Goal: Find specific page/section: Find specific page/section

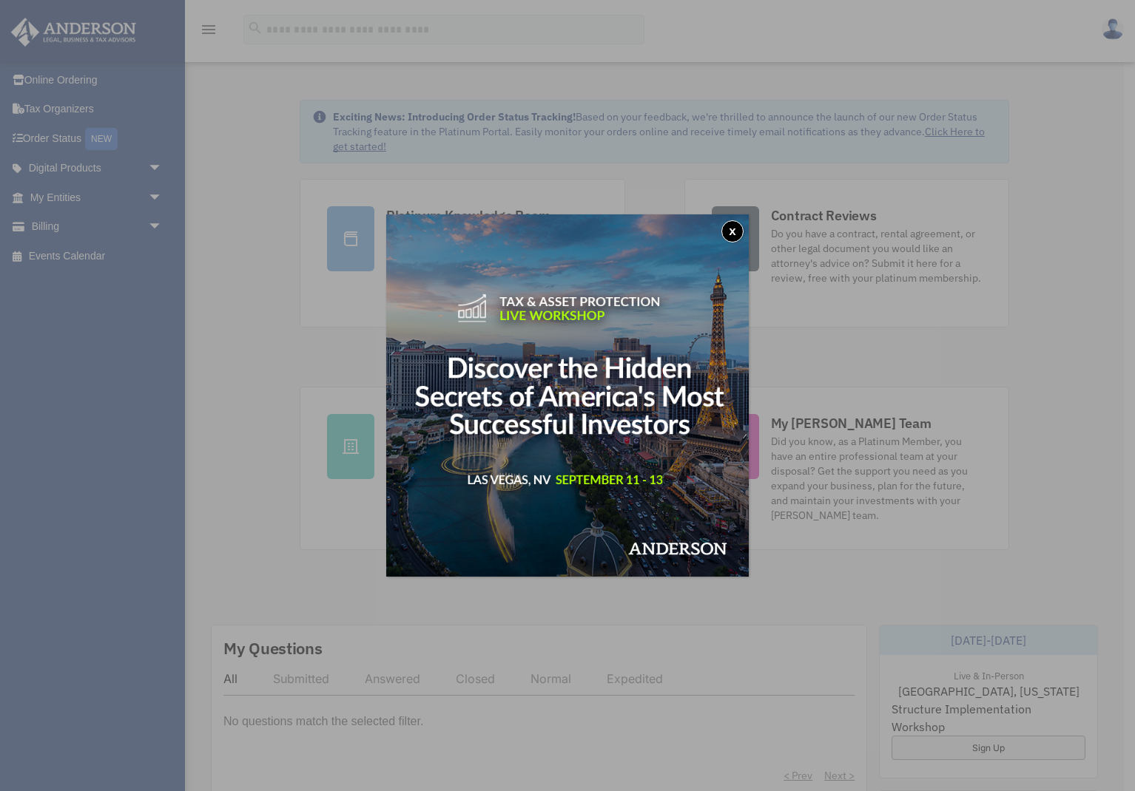
click at [729, 226] on button "x" at bounding box center [732, 231] width 22 height 22
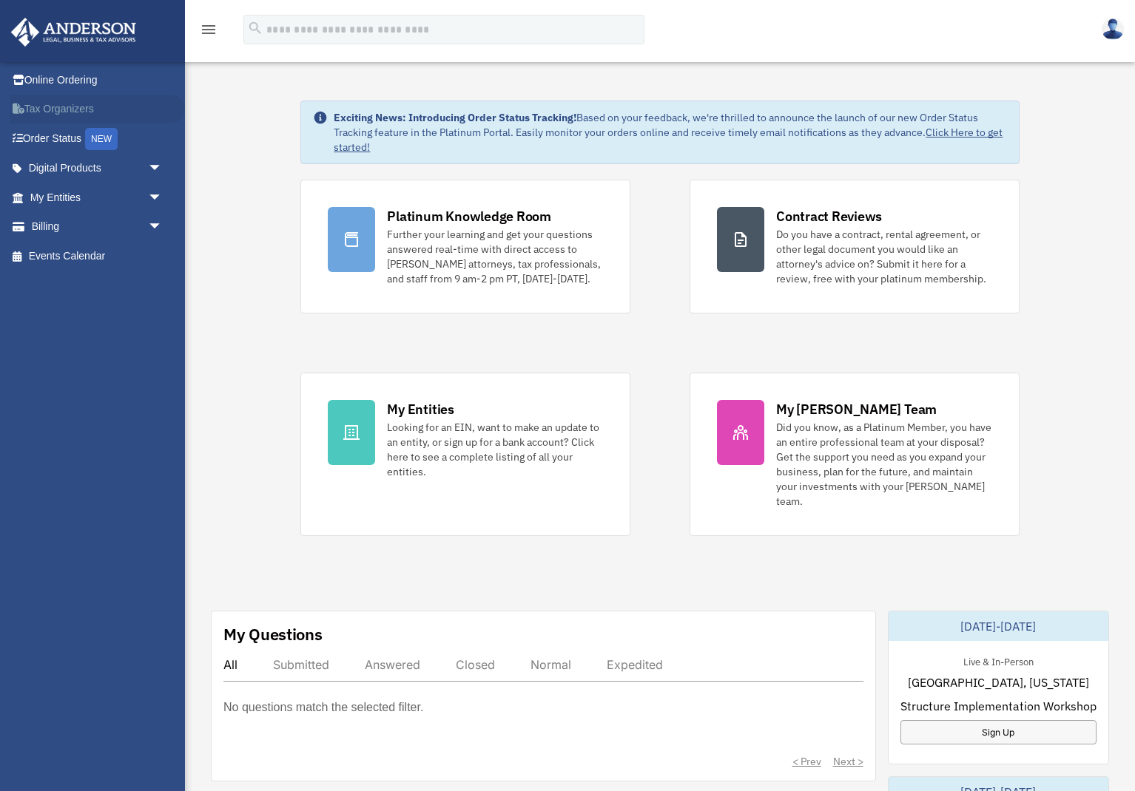
click at [61, 115] on link "Tax Organizers" at bounding box center [97, 110] width 175 height 30
click at [149, 166] on span "arrow_drop_down" at bounding box center [163, 169] width 30 height 30
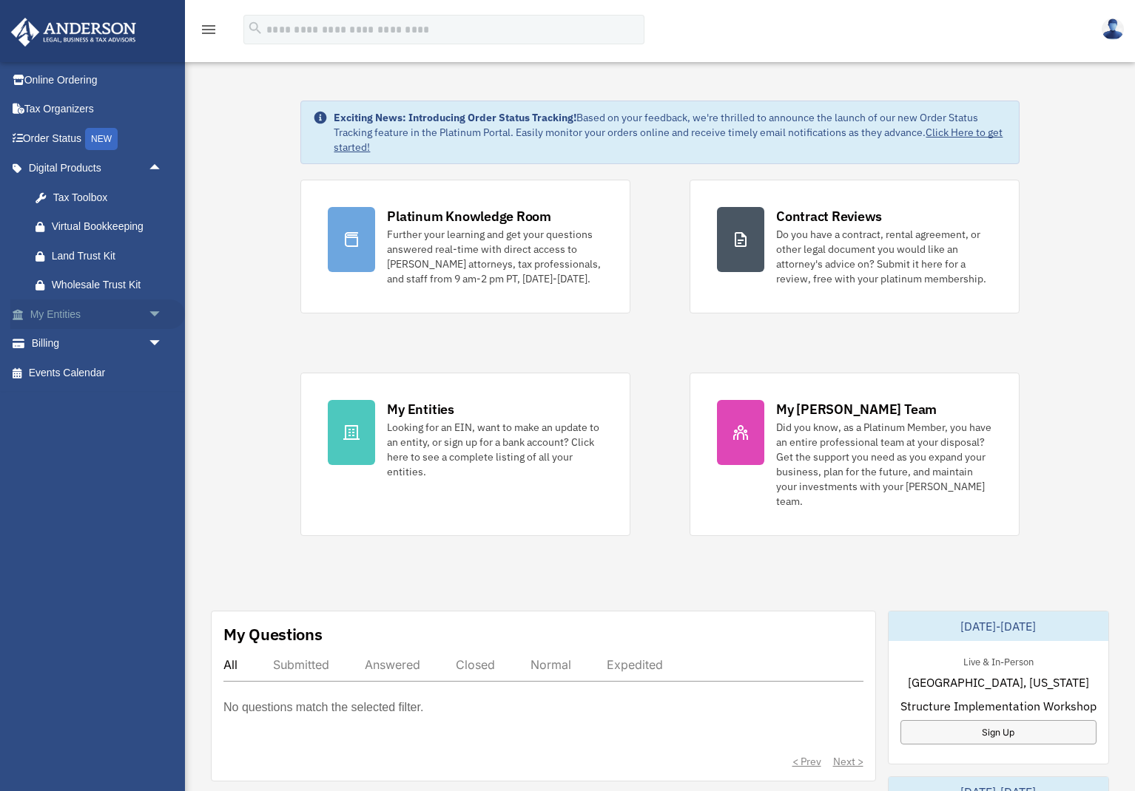
click at [154, 309] on span "arrow_drop_down" at bounding box center [163, 315] width 30 height 30
click at [127, 341] on link "Overview" at bounding box center [103, 344] width 164 height 30
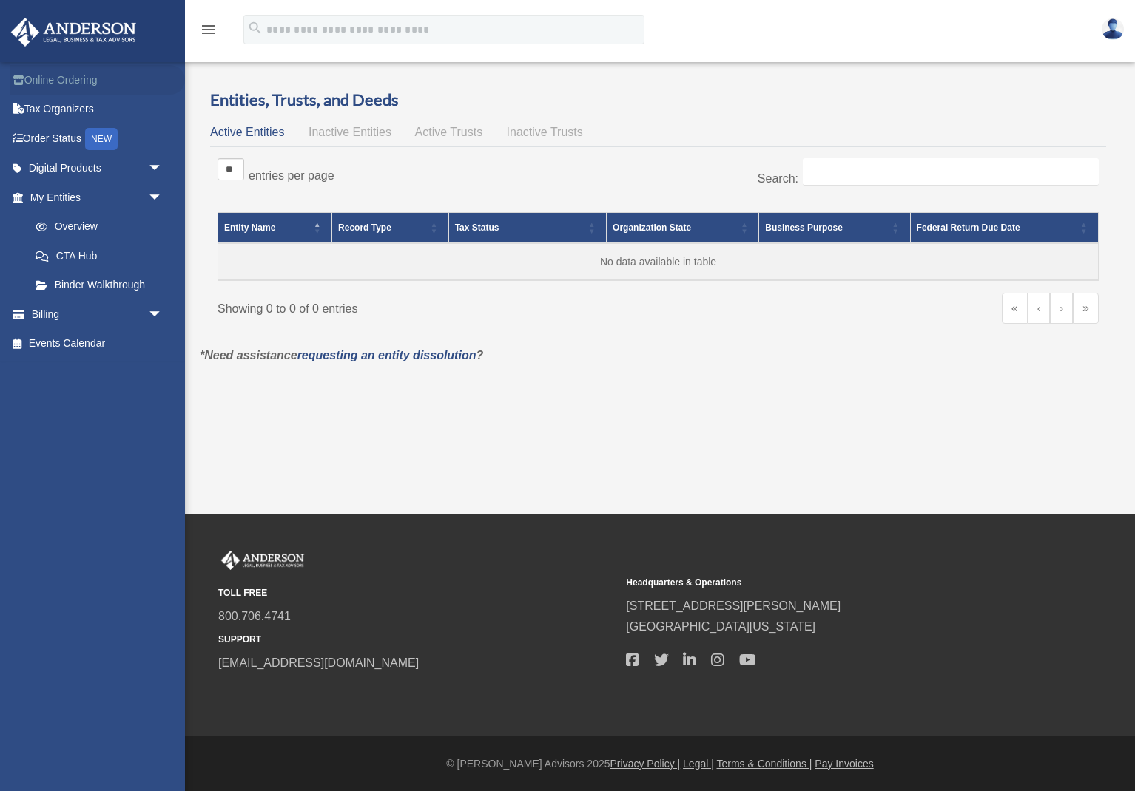
click at [69, 82] on link "Online Ordering" at bounding box center [97, 80] width 175 height 30
